Goal: Find specific page/section: Find specific page/section

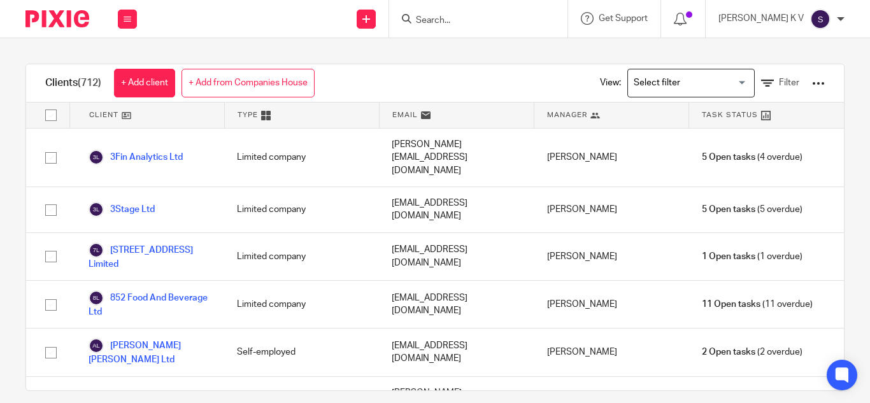
click at [462, 18] on input "Search" at bounding box center [472, 20] width 115 height 11
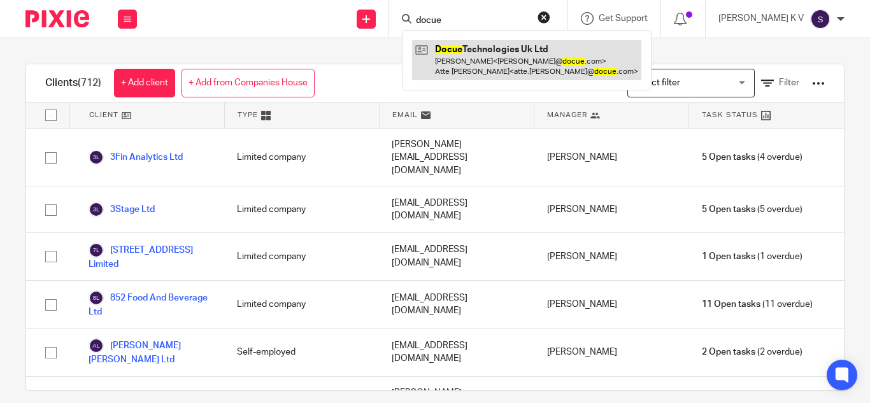
type input "docue"
click at [549, 55] on link at bounding box center [526, 59] width 229 height 39
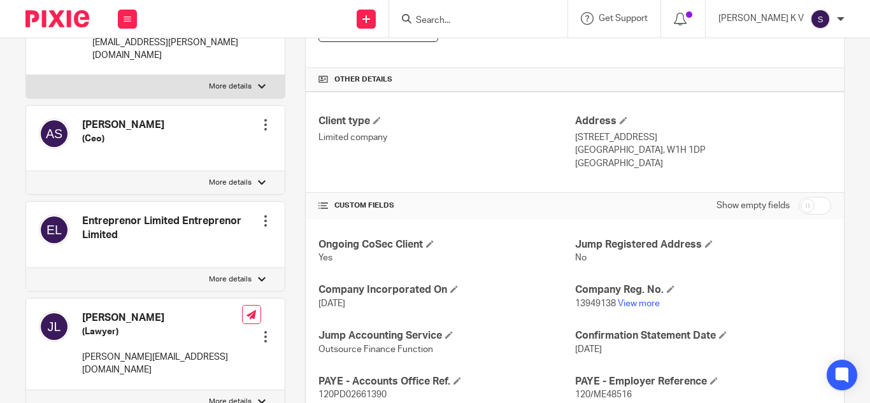
scroll to position [318, 0]
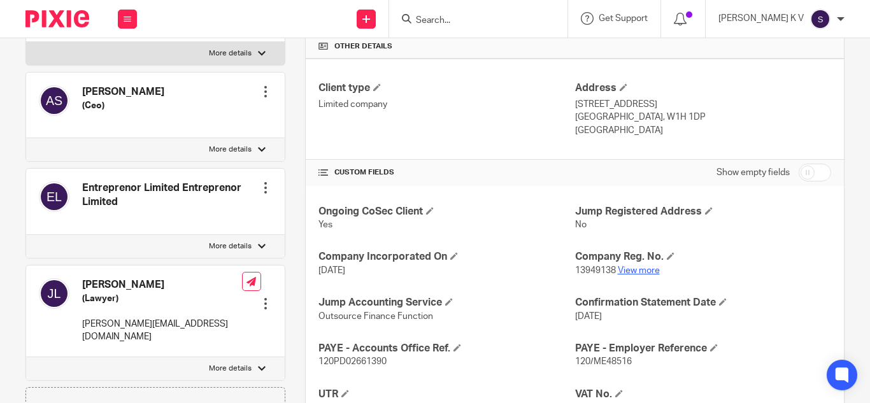
click at [625, 269] on link "View more" at bounding box center [639, 270] width 42 height 9
